Goal: Task Accomplishment & Management: Use online tool/utility

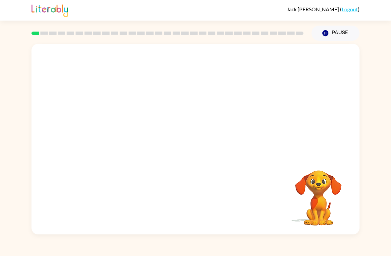
click at [337, 32] on button "Pause Pause" at bounding box center [336, 33] width 48 height 15
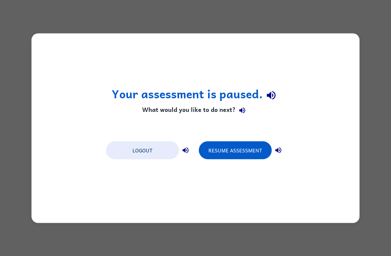
click at [236, 152] on button "Resume Assessment" at bounding box center [235, 150] width 73 height 18
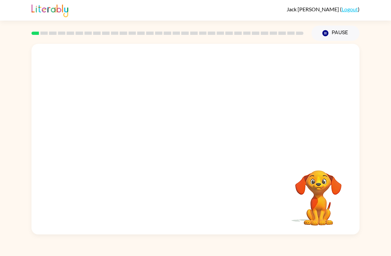
click at [176, 101] on video "Your browser must support playing .mp4 files to use Literably. Please try using…" at bounding box center [196, 100] width 328 height 112
click at [179, 103] on video "Your browser must support playing .mp4 files to use Literably. Please try using…" at bounding box center [196, 100] width 328 height 112
click at [177, 103] on video "Your browser must support playing .mp4 files to use Literably. Please try using…" at bounding box center [196, 100] width 328 height 112
click at [176, 103] on video "Your browser must support playing .mp4 files to use Literably. Please try using…" at bounding box center [196, 100] width 328 height 112
click at [180, 103] on video "Your browser must support playing .mp4 files to use Literably. Please try using…" at bounding box center [196, 100] width 328 height 112
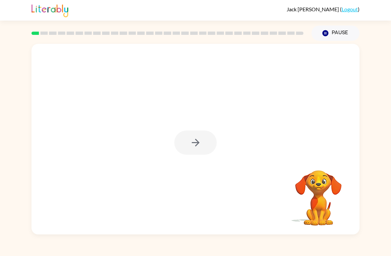
click at [205, 144] on div at bounding box center [195, 142] width 42 height 24
click at [204, 144] on div at bounding box center [195, 142] width 42 height 24
click at [205, 143] on div at bounding box center [195, 142] width 42 height 24
click at [201, 146] on div at bounding box center [195, 142] width 42 height 24
click at [203, 143] on button "button" at bounding box center [195, 142] width 42 height 24
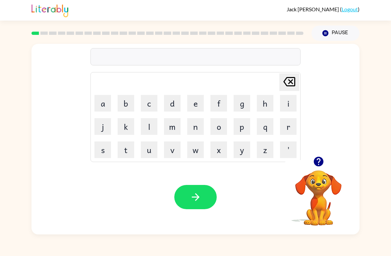
click at [127, 104] on button "b" at bounding box center [126, 103] width 17 height 17
click at [217, 126] on button "o" at bounding box center [219, 126] width 17 height 17
click at [286, 130] on button "r" at bounding box center [288, 126] width 17 height 17
click at [174, 104] on button "d" at bounding box center [172, 103] width 17 height 17
click at [192, 103] on button "e" at bounding box center [195, 103] width 17 height 17
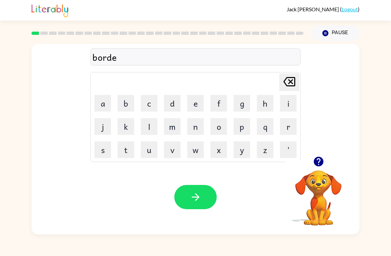
click at [292, 130] on button "r" at bounding box center [288, 126] width 17 height 17
click at [208, 199] on button "button" at bounding box center [195, 197] width 42 height 24
click at [320, 178] on video "Your browser must support playing .mp4 files to use Literably. Please try using…" at bounding box center [319, 193] width 66 height 66
click at [318, 168] on button "button" at bounding box center [318, 161] width 17 height 17
click at [151, 101] on button "c" at bounding box center [149, 103] width 17 height 17
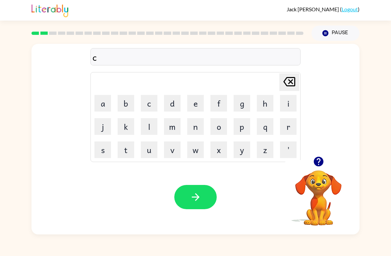
click at [219, 126] on button "o" at bounding box center [219, 126] width 17 height 17
click at [152, 149] on button "u" at bounding box center [149, 149] width 17 height 17
click at [192, 127] on button "n" at bounding box center [195, 126] width 17 height 17
click at [127, 148] on button "t" at bounding box center [126, 149] width 17 height 17
click at [191, 198] on icon "button" at bounding box center [196, 197] width 12 height 12
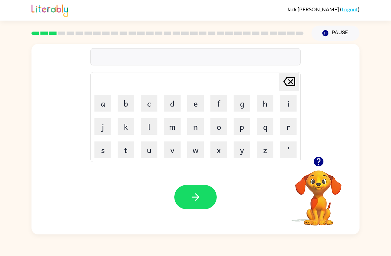
click at [150, 126] on button "l" at bounding box center [149, 126] width 17 height 17
click at [221, 126] on button "o" at bounding box center [219, 126] width 17 height 17
click at [148, 104] on button "c" at bounding box center [149, 103] width 17 height 17
click at [109, 101] on button "a" at bounding box center [103, 103] width 17 height 17
click at [127, 149] on button "t" at bounding box center [126, 149] width 17 height 17
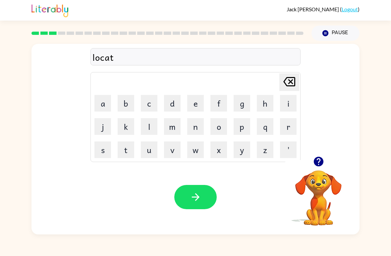
click at [170, 106] on button "d" at bounding box center [172, 103] width 17 height 17
click at [287, 80] on icon "[PERSON_NAME] last character input" at bounding box center [290, 82] width 16 height 16
click at [200, 99] on button "e" at bounding box center [195, 103] width 17 height 17
click at [202, 193] on button "button" at bounding box center [195, 197] width 42 height 24
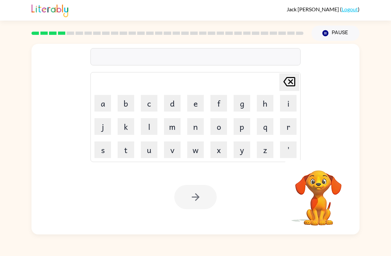
click at [123, 150] on button "t" at bounding box center [126, 149] width 17 height 17
click at [200, 150] on button "w" at bounding box center [195, 149] width 17 height 17
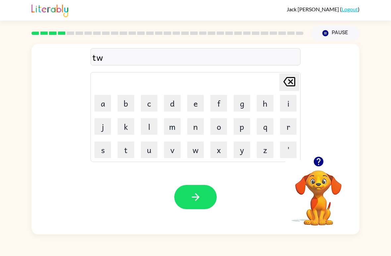
click at [289, 102] on button "i" at bounding box center [288, 103] width 17 height 17
click at [198, 127] on button "n" at bounding box center [195, 126] width 17 height 17
click at [198, 199] on icon "button" at bounding box center [196, 197] width 12 height 12
click at [198, 125] on button "n" at bounding box center [195, 126] width 17 height 17
click at [108, 92] on td "a" at bounding box center [103, 103] width 23 height 23
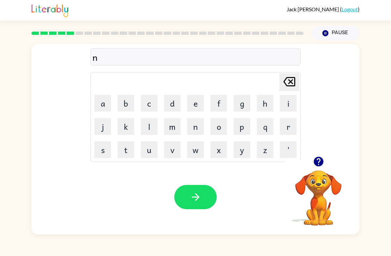
click at [100, 96] on button "a" at bounding box center [103, 103] width 17 height 17
click at [288, 127] on button "r" at bounding box center [288, 126] width 17 height 17
click at [223, 121] on button "o" at bounding box center [219, 126] width 17 height 17
click at [189, 150] on button "w" at bounding box center [195, 149] width 17 height 17
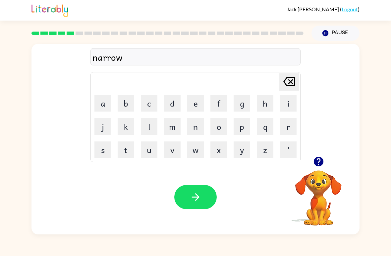
click at [149, 127] on button "l" at bounding box center [149, 126] width 17 height 17
click at [241, 155] on button "y" at bounding box center [242, 149] width 17 height 17
click at [204, 194] on button "button" at bounding box center [195, 197] width 42 height 24
click at [317, 182] on video "Your browser must support playing .mp4 files to use Literably. Please try using…" at bounding box center [319, 193] width 66 height 66
click at [318, 160] on icon "button" at bounding box center [319, 162] width 10 height 10
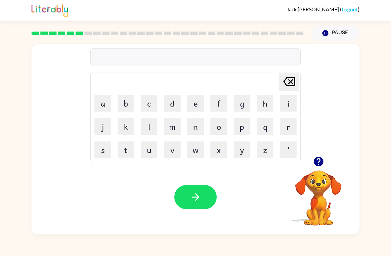
click at [126, 99] on button "b" at bounding box center [126, 103] width 17 height 17
click at [192, 99] on button "e" at bounding box center [195, 103] width 17 height 17
click at [265, 102] on button "h" at bounding box center [265, 103] width 17 height 17
click at [287, 100] on button "i" at bounding box center [288, 103] width 17 height 17
click at [194, 130] on button "n" at bounding box center [195, 126] width 17 height 17
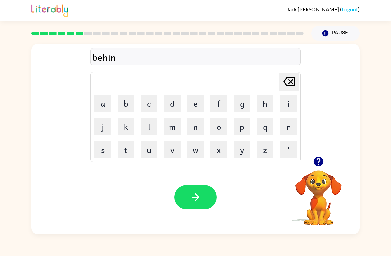
click at [171, 102] on button "d" at bounding box center [172, 103] width 17 height 17
click at [201, 188] on button "button" at bounding box center [195, 197] width 42 height 24
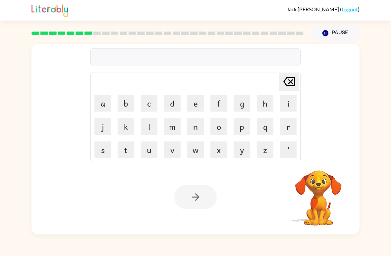
click at [125, 147] on button "t" at bounding box center [126, 149] width 17 height 17
click at [288, 128] on button "r" at bounding box center [288, 126] width 17 height 17
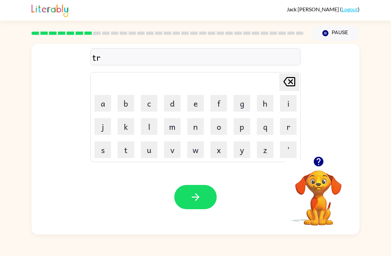
click at [285, 106] on button "i" at bounding box center [288, 103] width 17 height 17
click at [153, 103] on button "c" at bounding box center [149, 103] width 17 height 17
click at [133, 125] on button "k" at bounding box center [126, 126] width 17 height 17
click at [151, 125] on button "l" at bounding box center [149, 126] width 17 height 17
click at [197, 101] on button "e" at bounding box center [195, 103] width 17 height 17
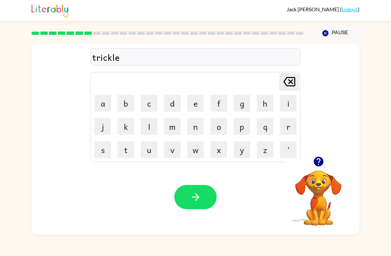
click at [200, 187] on button "button" at bounding box center [195, 197] width 42 height 24
click at [324, 182] on video "Your browser must support playing .mp4 files to use Literably. Please try using…" at bounding box center [319, 193] width 66 height 66
click at [326, 163] on button "button" at bounding box center [318, 161] width 17 height 17
click at [314, 166] on icon "button" at bounding box center [319, 162] width 12 height 12
click at [177, 128] on button "m" at bounding box center [172, 126] width 17 height 17
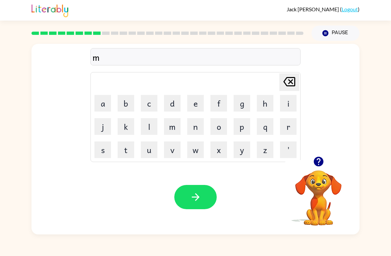
click at [295, 104] on button "i" at bounding box center [288, 103] width 17 height 17
click at [286, 124] on button "r" at bounding box center [288, 126] width 17 height 17
click at [290, 102] on button "i" at bounding box center [288, 103] width 17 height 17
click at [149, 100] on button "c" at bounding box center [149, 103] width 17 height 17
click at [105, 106] on button "a" at bounding box center [103, 103] width 17 height 17
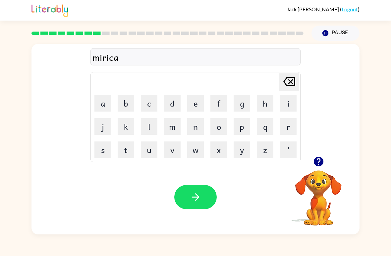
click at [148, 125] on button "l" at bounding box center [149, 126] width 17 height 17
click at [195, 100] on button "e" at bounding box center [195, 103] width 17 height 17
click at [206, 186] on button "button" at bounding box center [195, 197] width 42 height 24
click at [200, 124] on button "n" at bounding box center [195, 126] width 17 height 17
click at [288, 109] on button "i" at bounding box center [288, 103] width 17 height 17
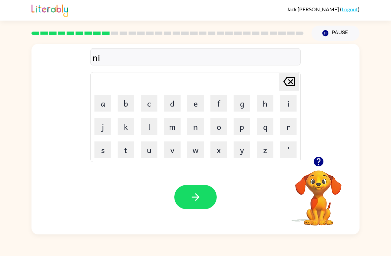
click at [171, 128] on button "m" at bounding box center [172, 126] width 17 height 17
click at [124, 103] on button "b" at bounding box center [126, 103] width 17 height 17
click at [150, 125] on button "l" at bounding box center [149, 126] width 17 height 17
click at [193, 103] on button "e" at bounding box center [195, 103] width 17 height 17
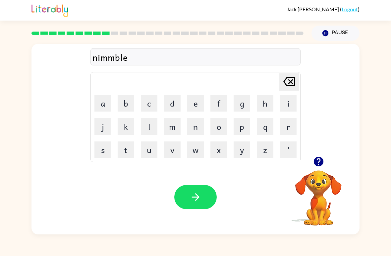
click at [202, 187] on button "button" at bounding box center [195, 197] width 42 height 24
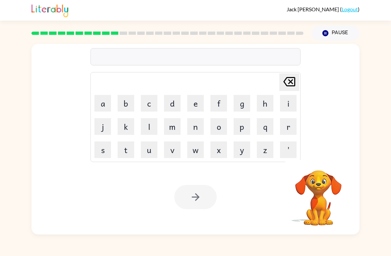
click at [151, 149] on button "u" at bounding box center [149, 149] width 17 height 17
click at [194, 129] on button "n" at bounding box center [195, 126] width 17 height 17
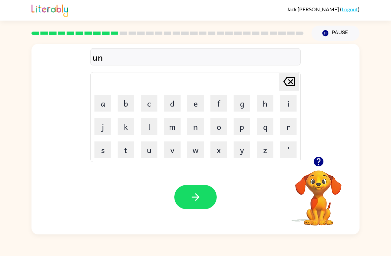
click at [220, 102] on button "f" at bounding box center [219, 103] width 17 height 17
click at [220, 130] on button "o" at bounding box center [219, 126] width 17 height 17
click at [151, 132] on button "l" at bounding box center [149, 126] width 17 height 17
click at [173, 99] on button "d" at bounding box center [172, 103] width 17 height 17
click at [204, 195] on button "button" at bounding box center [195, 197] width 42 height 24
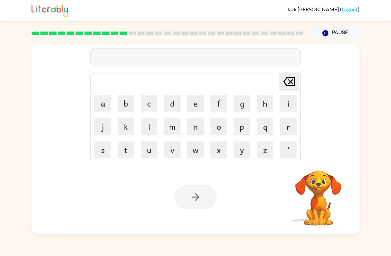
click at [174, 144] on button "v" at bounding box center [172, 149] width 17 height 17
click at [220, 125] on button "o" at bounding box center [219, 126] width 17 height 17
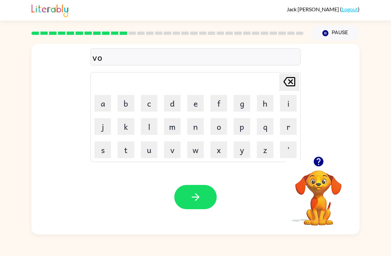
click at [131, 149] on button "t" at bounding box center [126, 149] width 17 height 17
click at [194, 103] on button "e" at bounding box center [195, 103] width 17 height 17
click at [207, 197] on button "button" at bounding box center [195, 197] width 42 height 24
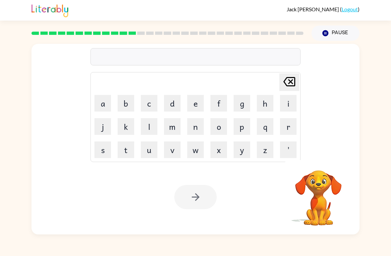
click at [130, 103] on button "b" at bounding box center [126, 103] width 17 height 17
click at [200, 102] on button "e" at bounding box center [195, 103] width 17 height 17
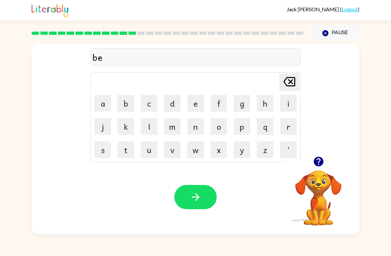
click at [173, 105] on button "d" at bounding box center [172, 103] width 17 height 17
click at [132, 150] on button "t" at bounding box center [126, 149] width 17 height 17
click at [286, 101] on button "i" at bounding box center [288, 103] width 17 height 17
click at [174, 127] on button "m" at bounding box center [172, 126] width 17 height 17
click at [195, 104] on button "e" at bounding box center [195, 103] width 17 height 17
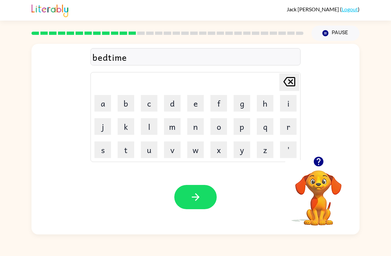
click at [194, 192] on icon "button" at bounding box center [196, 197] width 12 height 12
click at [219, 104] on button "f" at bounding box center [219, 103] width 17 height 17
click at [286, 102] on button "i" at bounding box center [288, 103] width 17 height 17
click at [131, 150] on button "t" at bounding box center [126, 149] width 17 height 17
click at [196, 127] on button "n" at bounding box center [195, 126] width 17 height 17
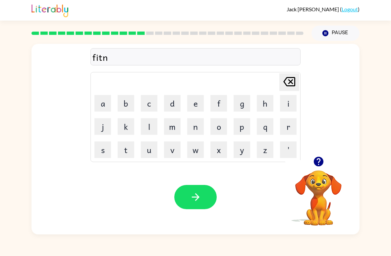
click at [191, 105] on button "e" at bounding box center [195, 103] width 17 height 17
click at [191, 104] on button "e" at bounding box center [195, 103] width 17 height 17
click at [101, 148] on button "s" at bounding box center [103, 149] width 17 height 17
click at [205, 201] on button "button" at bounding box center [195, 197] width 42 height 24
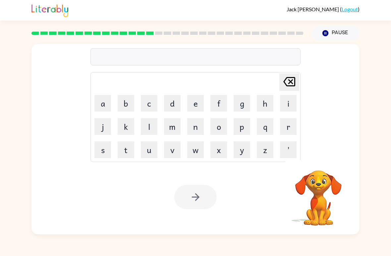
click at [172, 102] on button "d" at bounding box center [172, 103] width 17 height 17
click at [194, 103] on button "e" at bounding box center [195, 103] width 17 height 17
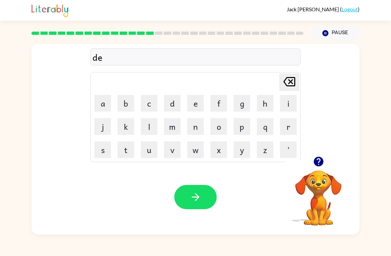
click at [151, 122] on button "l" at bounding box center [149, 126] width 17 height 17
click at [102, 103] on button "a" at bounding box center [103, 103] width 17 height 17
click at [245, 150] on button "y" at bounding box center [242, 149] width 17 height 17
click at [202, 201] on button "button" at bounding box center [195, 197] width 42 height 24
click at [129, 150] on button "t" at bounding box center [126, 149] width 17 height 17
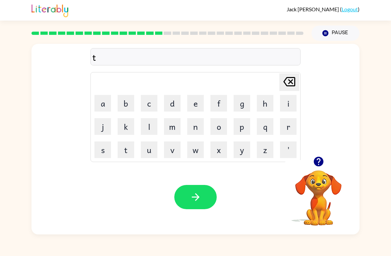
click at [196, 99] on button "e" at bounding box center [195, 103] width 17 height 17
click at [288, 126] on button "r" at bounding box center [288, 126] width 17 height 17
click at [176, 118] on button "m" at bounding box center [172, 126] width 17 height 17
click at [190, 194] on icon "button" at bounding box center [196, 197] width 12 height 12
click at [105, 147] on button "s" at bounding box center [103, 149] width 17 height 17
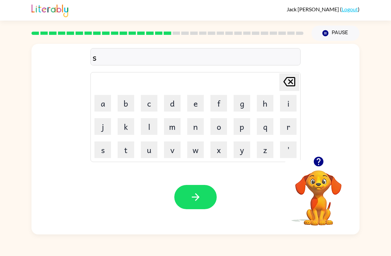
click at [190, 99] on button "e" at bounding box center [195, 103] width 17 height 17
click at [126, 152] on button "t" at bounding box center [126, 149] width 17 height 17
click at [198, 198] on icon "button" at bounding box center [196, 197] width 8 height 8
click at [129, 103] on button "b" at bounding box center [126, 103] width 17 height 17
click at [291, 128] on button "r" at bounding box center [288, 126] width 17 height 17
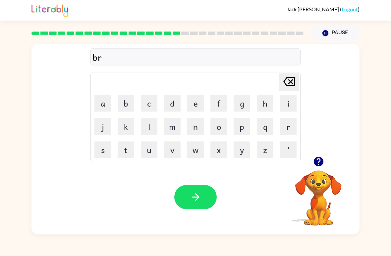
click at [290, 106] on button "i" at bounding box center [288, 103] width 17 height 17
click at [172, 128] on button "m" at bounding box center [172, 126] width 17 height 17
click at [288, 103] on button "i" at bounding box center [288, 103] width 17 height 17
click at [194, 127] on button "n" at bounding box center [195, 126] width 17 height 17
click at [241, 107] on button "g" at bounding box center [242, 103] width 17 height 17
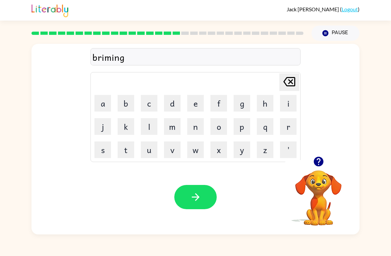
click at [203, 196] on button "button" at bounding box center [195, 197] width 42 height 24
click at [240, 132] on button "p" at bounding box center [242, 126] width 17 height 17
click at [150, 129] on button "l" at bounding box center [149, 126] width 17 height 17
click at [100, 105] on button "a" at bounding box center [103, 103] width 17 height 17
click at [104, 152] on button "s" at bounding box center [103, 149] width 17 height 17
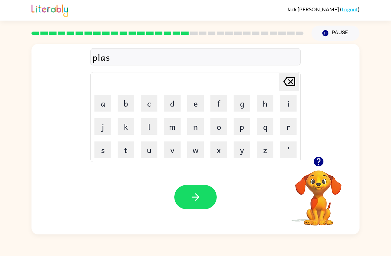
click at [127, 153] on button "t" at bounding box center [126, 149] width 17 height 17
click at [286, 101] on button "i" at bounding box center [288, 103] width 17 height 17
click at [147, 104] on button "c" at bounding box center [149, 103] width 17 height 17
click at [205, 204] on button "button" at bounding box center [195, 197] width 42 height 24
click at [174, 102] on button "d" at bounding box center [172, 103] width 17 height 17
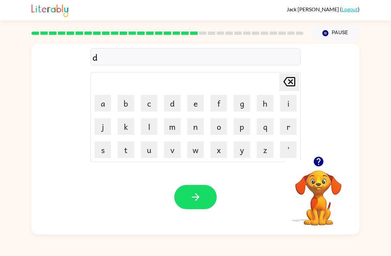
click at [190, 99] on button "e" at bounding box center [195, 103] width 17 height 17
click at [105, 153] on button "s" at bounding box center [103, 149] width 17 height 17
click at [243, 123] on button "p" at bounding box center [242, 126] width 17 height 17
click at [153, 127] on button "l" at bounding box center [149, 126] width 17 height 17
click at [102, 104] on button "a" at bounding box center [103, 103] width 17 height 17
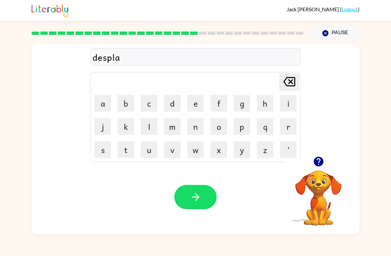
click at [241, 153] on button "y" at bounding box center [242, 149] width 17 height 17
click at [203, 197] on button "button" at bounding box center [195, 197] width 42 height 24
click at [171, 103] on button "d" at bounding box center [172, 103] width 17 height 17
click at [149, 151] on button "u" at bounding box center [149, 149] width 17 height 17
click at [107, 148] on button "s" at bounding box center [103, 149] width 17 height 17
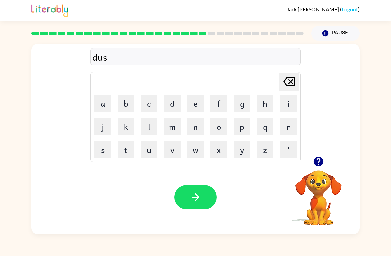
click at [125, 149] on button "t" at bounding box center [126, 149] width 17 height 17
click at [203, 102] on button "e" at bounding box center [195, 103] width 17 height 17
click at [172, 104] on button "d" at bounding box center [172, 103] width 17 height 17
click at [196, 198] on icon "button" at bounding box center [196, 197] width 12 height 12
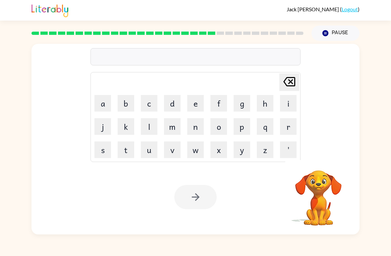
click at [146, 104] on button "c" at bounding box center [149, 103] width 17 height 17
click at [189, 110] on button "e" at bounding box center [195, 103] width 17 height 17
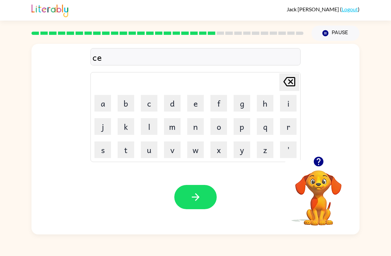
click at [196, 125] on button "n" at bounding box center [195, 126] width 17 height 17
click at [134, 145] on button "t" at bounding box center [126, 149] width 17 height 17
click at [100, 104] on button "a" at bounding box center [103, 103] width 17 height 17
click at [242, 127] on button "p" at bounding box center [242, 126] width 17 height 17
click at [197, 105] on button "e" at bounding box center [195, 103] width 17 height 17
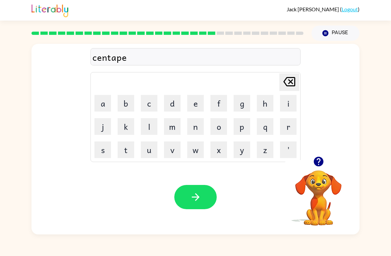
click at [175, 106] on button "d" at bounding box center [172, 103] width 17 height 17
click at [197, 101] on button "e" at bounding box center [195, 103] width 17 height 17
click at [208, 196] on button "button" at bounding box center [195, 197] width 42 height 24
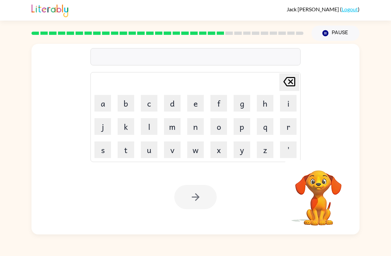
click at [289, 131] on button "r" at bounding box center [288, 126] width 17 height 17
click at [104, 107] on button "a" at bounding box center [103, 103] width 17 height 17
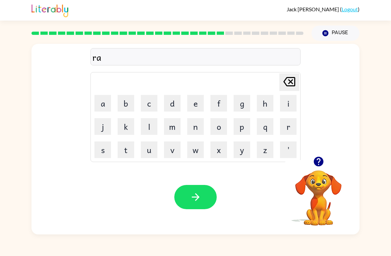
click at [281, 107] on button "i" at bounding box center [288, 103] width 17 height 17
click at [194, 128] on button "n" at bounding box center [195, 126] width 17 height 17
click at [150, 104] on button "c" at bounding box center [149, 103] width 17 height 17
click at [208, 123] on td "o" at bounding box center [219, 126] width 23 height 23
click at [223, 127] on button "o" at bounding box center [219, 126] width 17 height 17
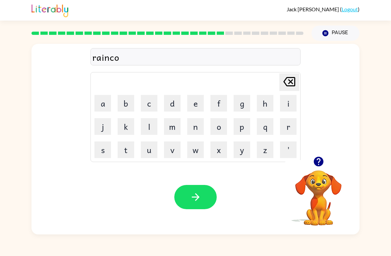
click at [105, 104] on button "a" at bounding box center [103, 103] width 17 height 17
click at [127, 149] on button "t" at bounding box center [126, 149] width 17 height 17
click at [208, 195] on button "button" at bounding box center [195, 197] width 42 height 24
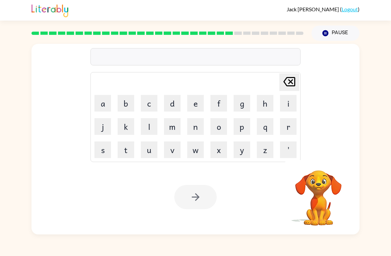
click at [171, 128] on button "m" at bounding box center [172, 126] width 17 height 17
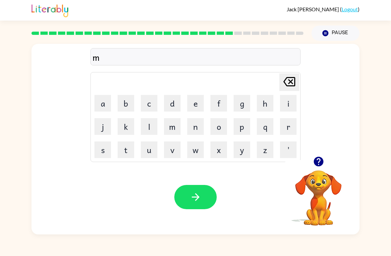
click at [104, 104] on button "a" at bounding box center [103, 103] width 17 height 17
click at [291, 125] on button "r" at bounding box center [288, 126] width 17 height 17
click at [120, 123] on button "k" at bounding box center [126, 126] width 17 height 17
click at [197, 99] on button "e" at bounding box center [195, 103] width 17 height 17
click at [296, 128] on button "r" at bounding box center [288, 126] width 17 height 17
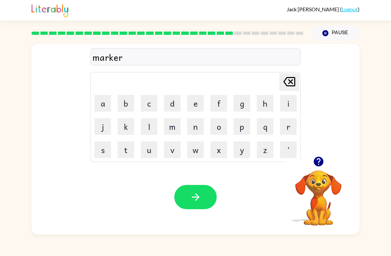
click at [201, 194] on icon "button" at bounding box center [196, 197] width 12 height 12
click at [176, 107] on button "d" at bounding box center [172, 103] width 17 height 17
click at [289, 82] on icon "[PERSON_NAME] last character input" at bounding box center [290, 82] width 16 height 16
click at [102, 101] on button "a" at bounding box center [103, 103] width 17 height 17
click at [174, 99] on button "d" at bounding box center [172, 103] width 17 height 17
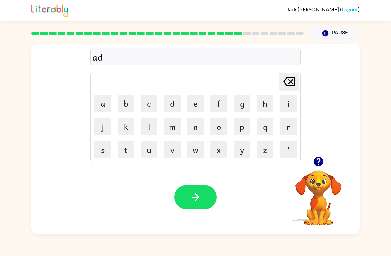
click at [176, 151] on button "v" at bounding box center [172, 149] width 17 height 17
click at [104, 104] on button "a" at bounding box center [103, 103] width 17 height 17
click at [193, 129] on button "n" at bounding box center [195, 126] width 17 height 17
click at [149, 104] on button "c" at bounding box center [149, 103] width 17 height 17
click at [287, 103] on button "i" at bounding box center [288, 103] width 17 height 17
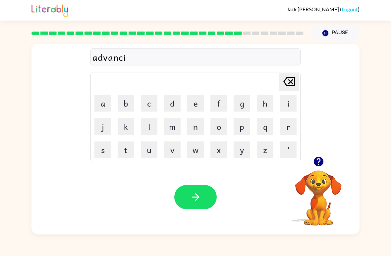
click at [195, 125] on button "n" at bounding box center [195, 126] width 17 height 17
click at [241, 102] on button "g" at bounding box center [242, 103] width 17 height 17
click at [200, 185] on button "button" at bounding box center [195, 197] width 42 height 24
click at [246, 102] on button "g" at bounding box center [242, 103] width 17 height 17
click at [222, 128] on button "o" at bounding box center [219, 126] width 17 height 17
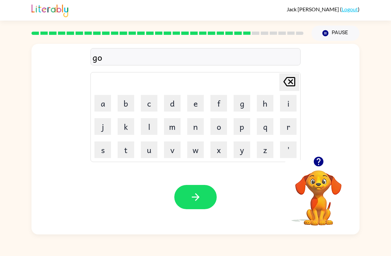
click at [131, 99] on button "b" at bounding box center [126, 103] width 17 height 17
click at [149, 120] on button "l" at bounding box center [149, 126] width 17 height 17
click at [293, 103] on button "i" at bounding box center [288, 103] width 17 height 17
click at [195, 133] on button "n" at bounding box center [195, 126] width 17 height 17
click at [198, 192] on icon "button" at bounding box center [196, 197] width 12 height 12
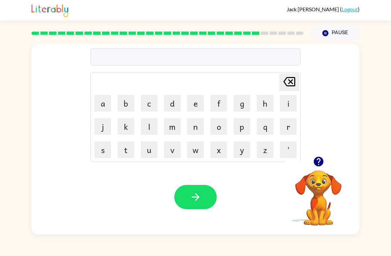
click at [239, 106] on button "g" at bounding box center [242, 103] width 17 height 17
click at [220, 126] on button "o" at bounding box center [219, 126] width 17 height 17
click at [172, 157] on button "v" at bounding box center [172, 149] width 17 height 17
click at [198, 105] on button "e" at bounding box center [195, 103] width 17 height 17
click at [289, 128] on button "r" at bounding box center [288, 126] width 17 height 17
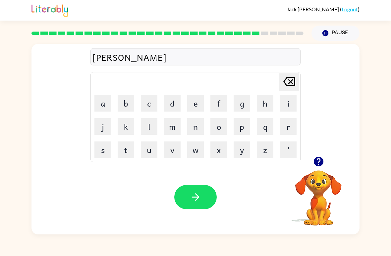
click at [174, 126] on button "m" at bounding box center [172, 126] width 17 height 17
click at [197, 100] on button "e" at bounding box center [195, 103] width 17 height 17
click at [197, 128] on button "n" at bounding box center [195, 126] width 17 height 17
click at [130, 153] on button "t" at bounding box center [126, 149] width 17 height 17
click at [200, 200] on icon "button" at bounding box center [196, 197] width 12 height 12
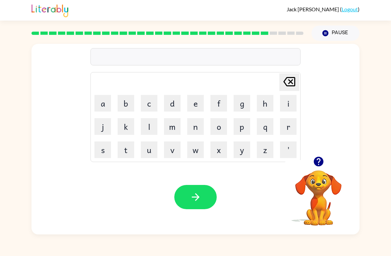
click at [101, 149] on button "s" at bounding box center [103, 149] width 17 height 17
click at [133, 156] on button "t" at bounding box center [126, 149] width 17 height 17
click at [289, 134] on button "r" at bounding box center [288, 126] width 17 height 17
click at [103, 96] on button "a" at bounding box center [103, 103] width 17 height 17
click at [288, 105] on button "i" at bounding box center [288, 103] width 17 height 17
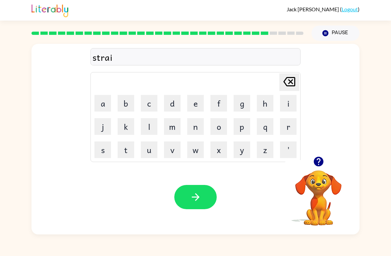
click at [200, 127] on button "n" at bounding box center [195, 126] width 17 height 17
click at [193, 200] on icon "button" at bounding box center [196, 197] width 12 height 12
click at [102, 154] on button "s" at bounding box center [103, 149] width 17 height 17
click at [265, 101] on button "h" at bounding box center [265, 103] width 17 height 17
click at [103, 103] on button "a" at bounding box center [103, 103] width 17 height 17
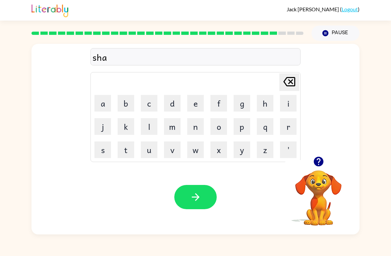
click at [242, 128] on button "p" at bounding box center [242, 126] width 17 height 17
click at [196, 104] on button "e" at bounding box center [195, 103] width 17 height 17
click at [188, 193] on button "button" at bounding box center [195, 197] width 42 height 24
click at [196, 104] on button "e" at bounding box center [195, 103] width 17 height 17
click at [221, 153] on button "x" at bounding box center [219, 149] width 17 height 17
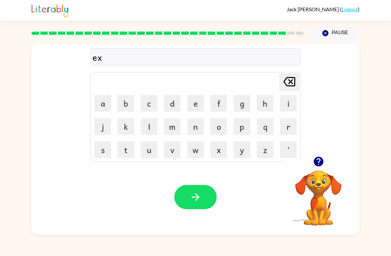
click at [196, 104] on button "e" at bounding box center [195, 103] width 17 height 17
click at [144, 128] on button "l" at bounding box center [149, 126] width 17 height 17
click at [195, 102] on button "e" at bounding box center [195, 103] width 17 height 17
click at [194, 130] on button "n" at bounding box center [195, 126] width 17 height 17
click at [120, 149] on button "t" at bounding box center [126, 149] width 17 height 17
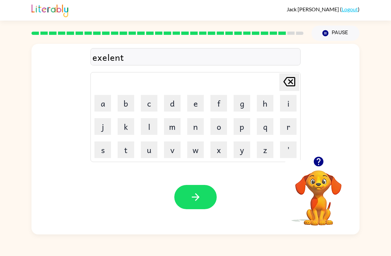
click at [194, 197] on icon "button" at bounding box center [196, 197] width 8 height 8
click at [103, 126] on button "j" at bounding box center [103, 126] width 17 height 17
click at [103, 102] on button "a" at bounding box center [103, 103] width 17 height 17
click at [192, 150] on button "w" at bounding box center [195, 149] width 17 height 17
click at [121, 100] on button "b" at bounding box center [126, 103] width 17 height 17
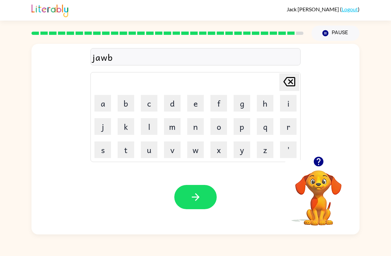
click at [289, 129] on button "r" at bounding box center [288, 126] width 17 height 17
click at [104, 104] on button "a" at bounding box center [103, 103] width 17 height 17
click at [128, 127] on button "k" at bounding box center [126, 126] width 17 height 17
click at [149, 104] on button "c" at bounding box center [149, 103] width 17 height 17
click at [290, 86] on icon at bounding box center [290, 81] width 12 height 9
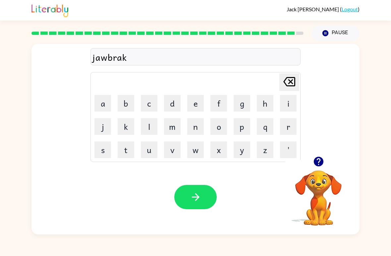
click at [287, 82] on icon "[PERSON_NAME] last character input" at bounding box center [290, 82] width 16 height 16
click at [147, 106] on button "c" at bounding box center [149, 103] width 17 height 17
click at [193, 104] on button "e" at bounding box center [195, 103] width 17 height 17
click at [294, 127] on button "r" at bounding box center [288, 126] width 17 height 17
click at [208, 201] on button "button" at bounding box center [195, 197] width 42 height 24
